Goal: Unclear

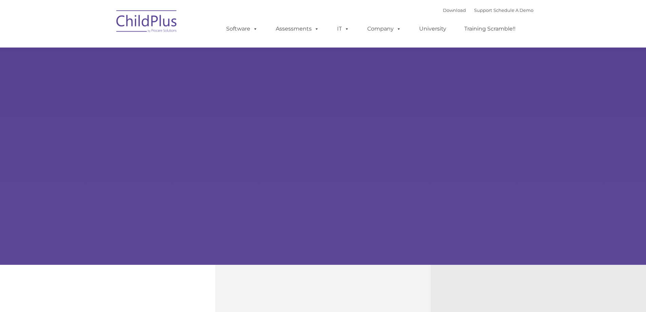
select select "MEDIUM"
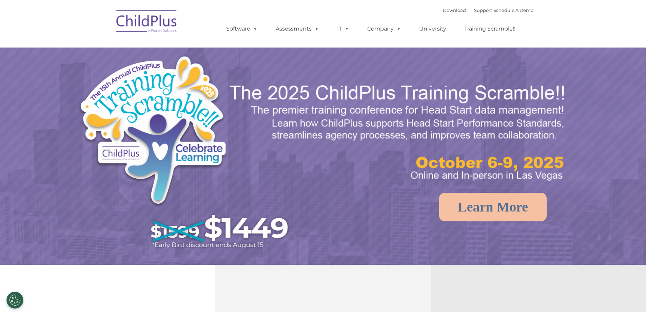
select select "MEDIUM"
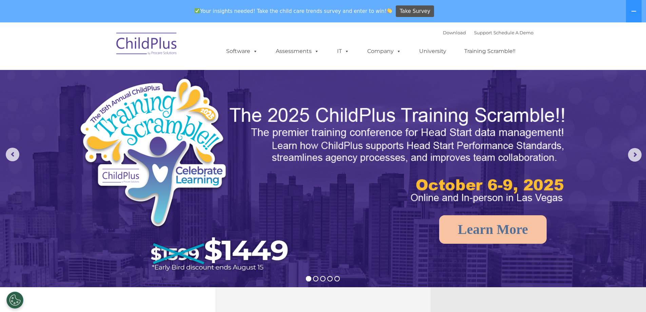
click at [152, 48] on img at bounding box center [147, 45] width 68 height 34
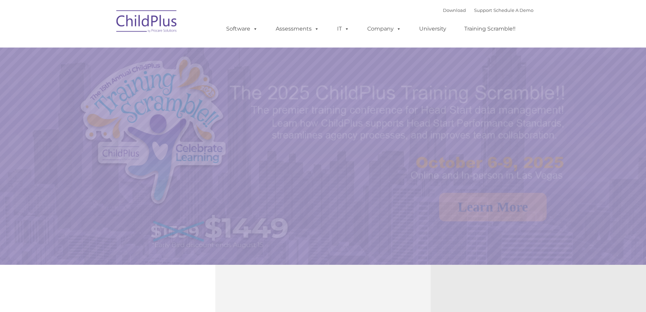
select select "MEDIUM"
